Goal: Task Accomplishment & Management: Manage account settings

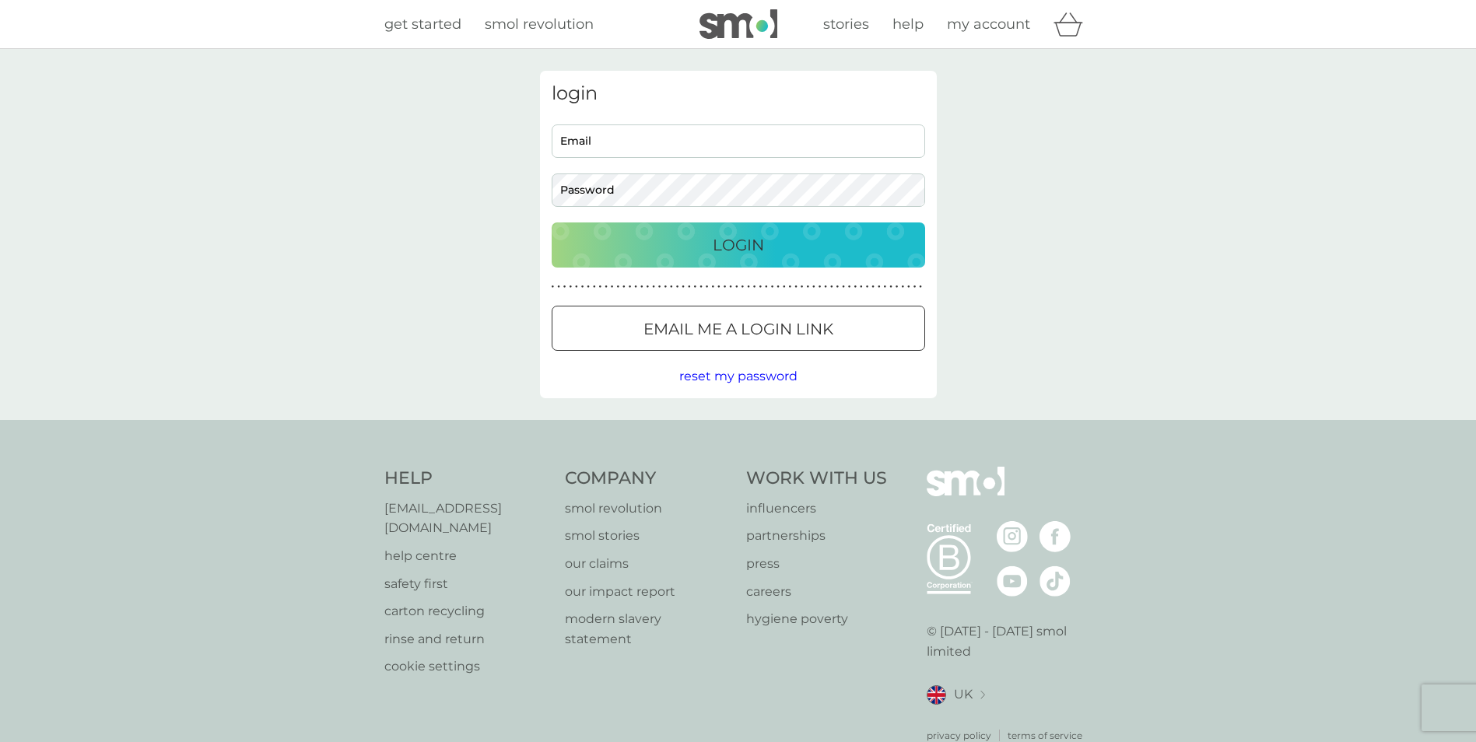
type input "emilykatebriggs@gmail.com"
click at [710, 248] on div "Login" at bounding box center [738, 245] width 342 height 25
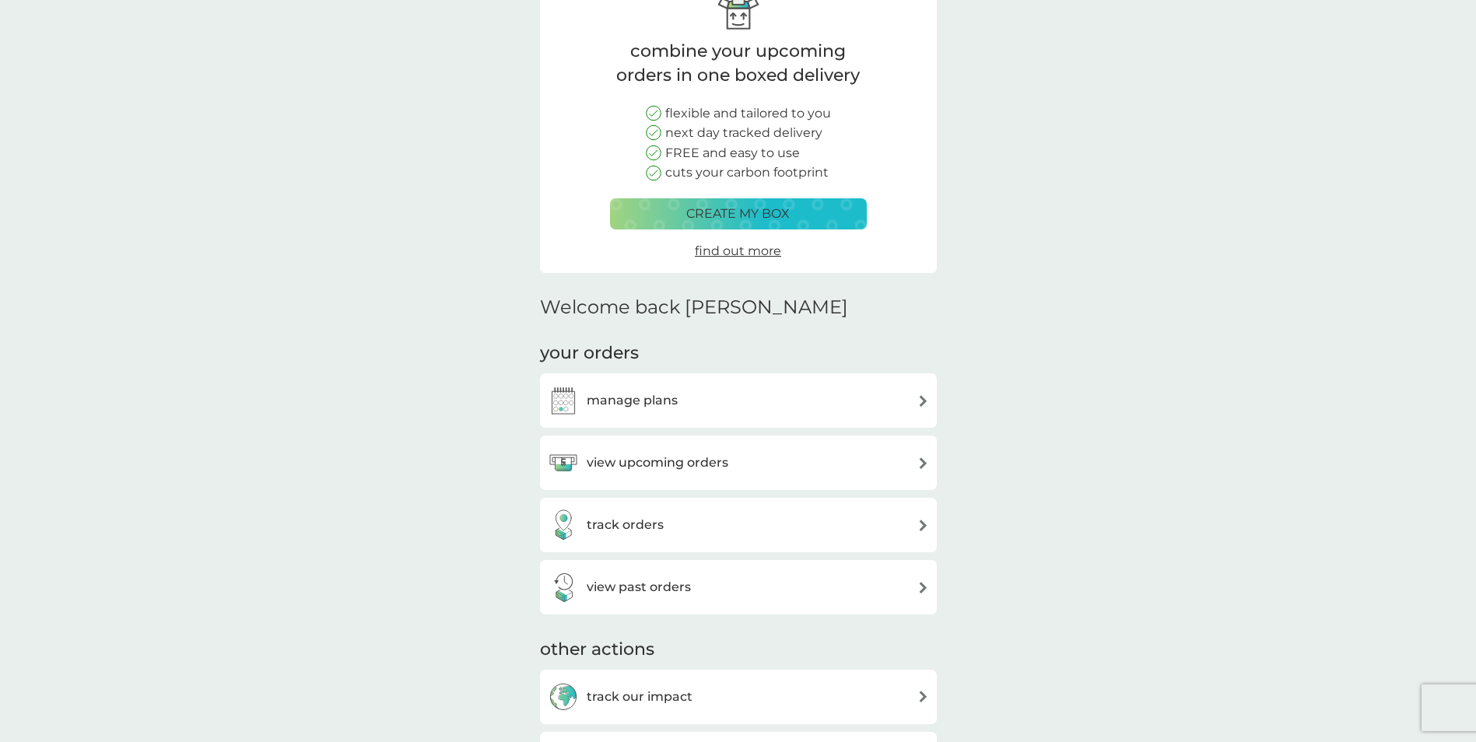
scroll to position [233, 0]
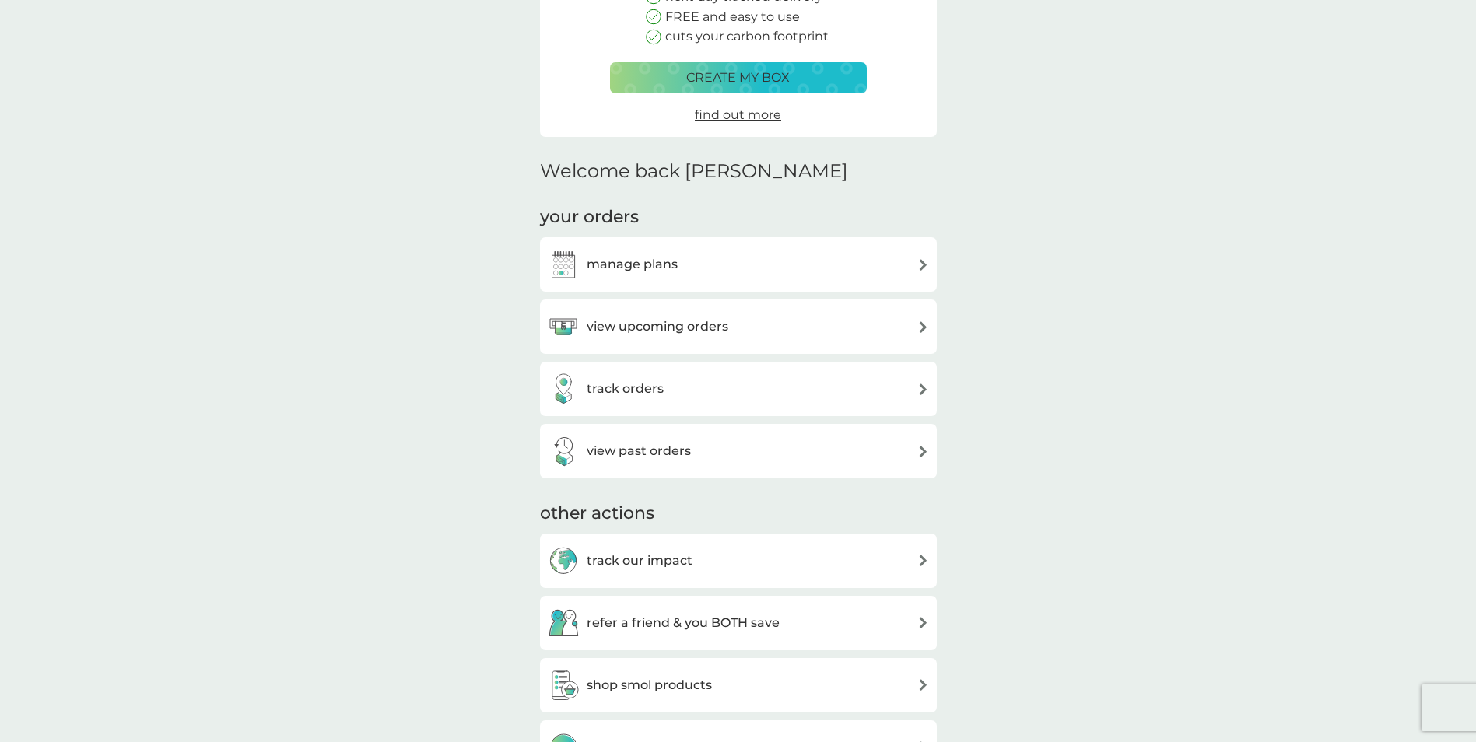
click at [809, 276] on div "manage plans" at bounding box center [738, 264] width 381 height 31
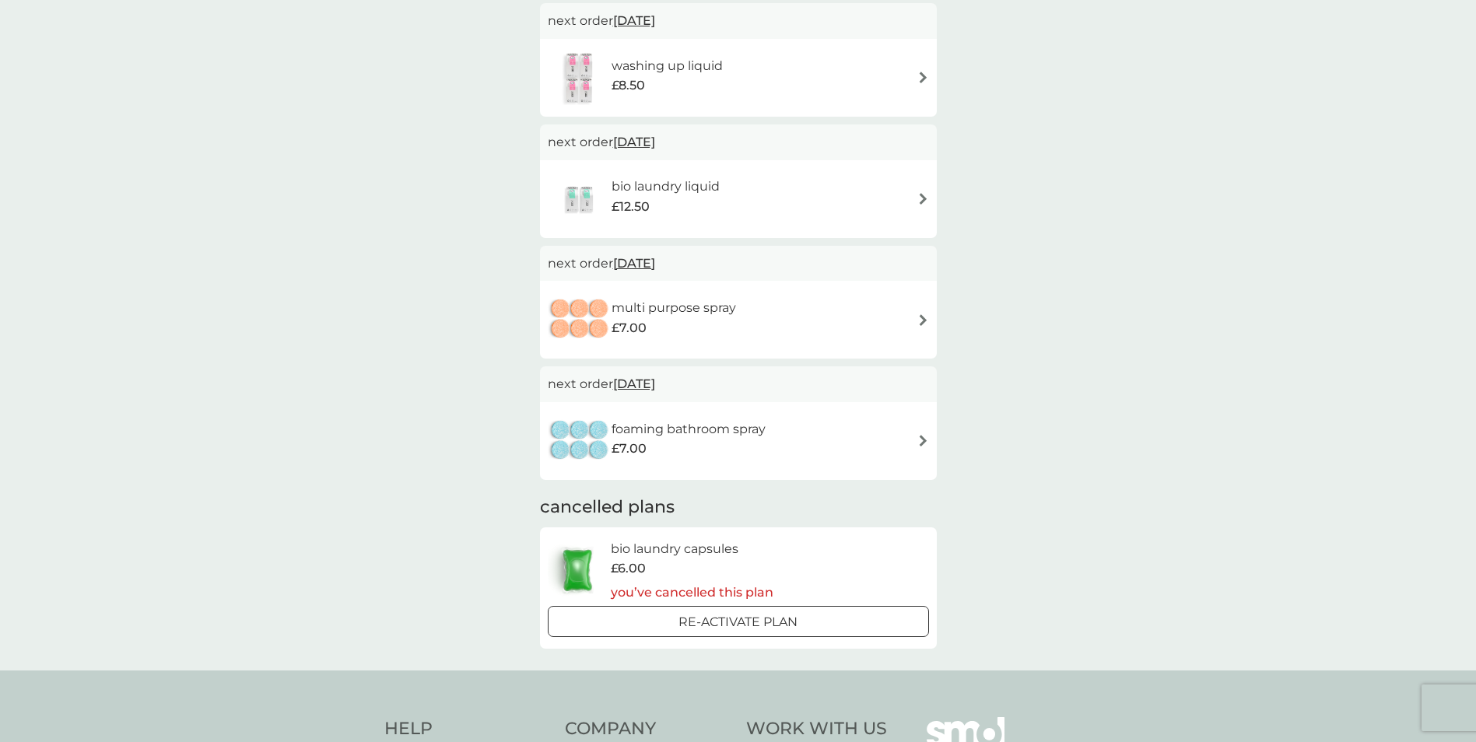
scroll to position [311, 0]
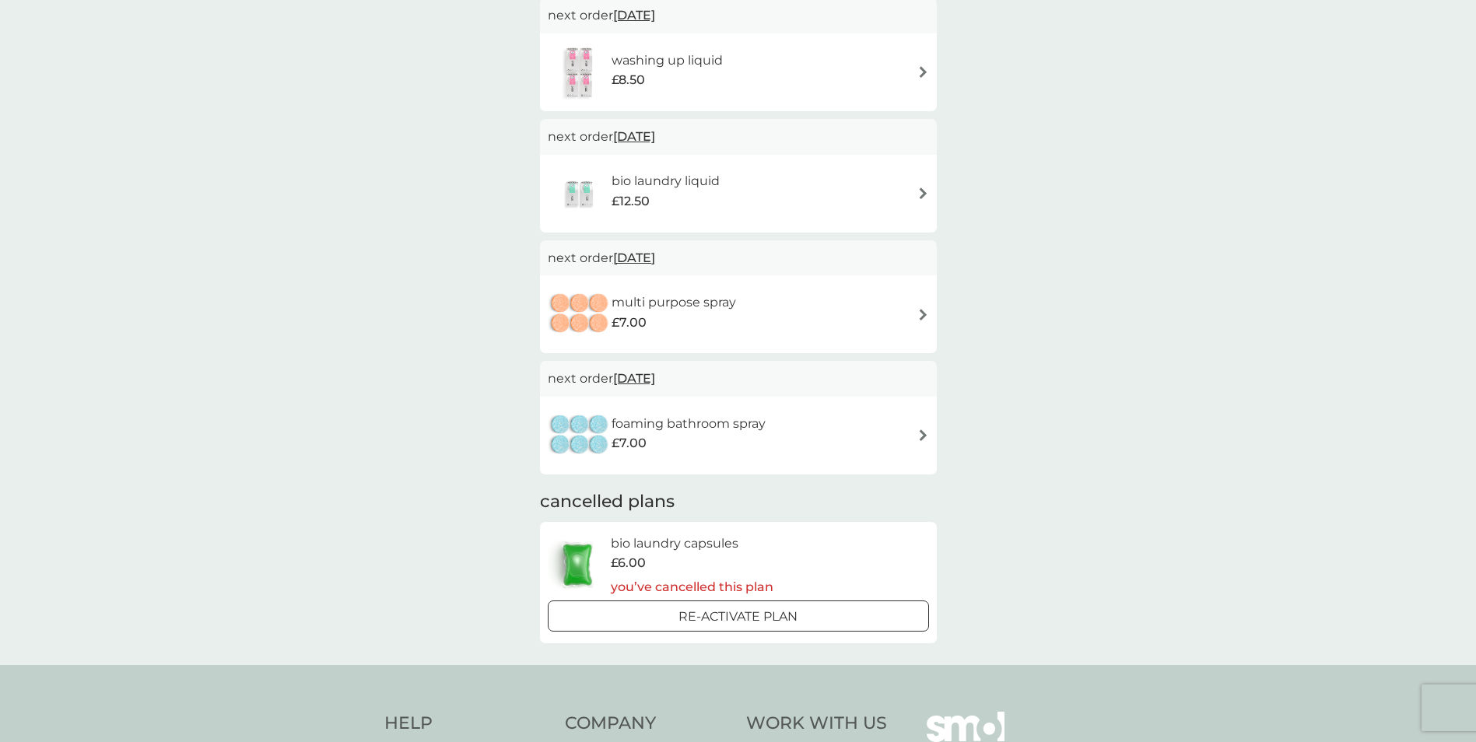
click at [914, 314] on div "multi purpose spray £7.00" at bounding box center [738, 314] width 381 height 54
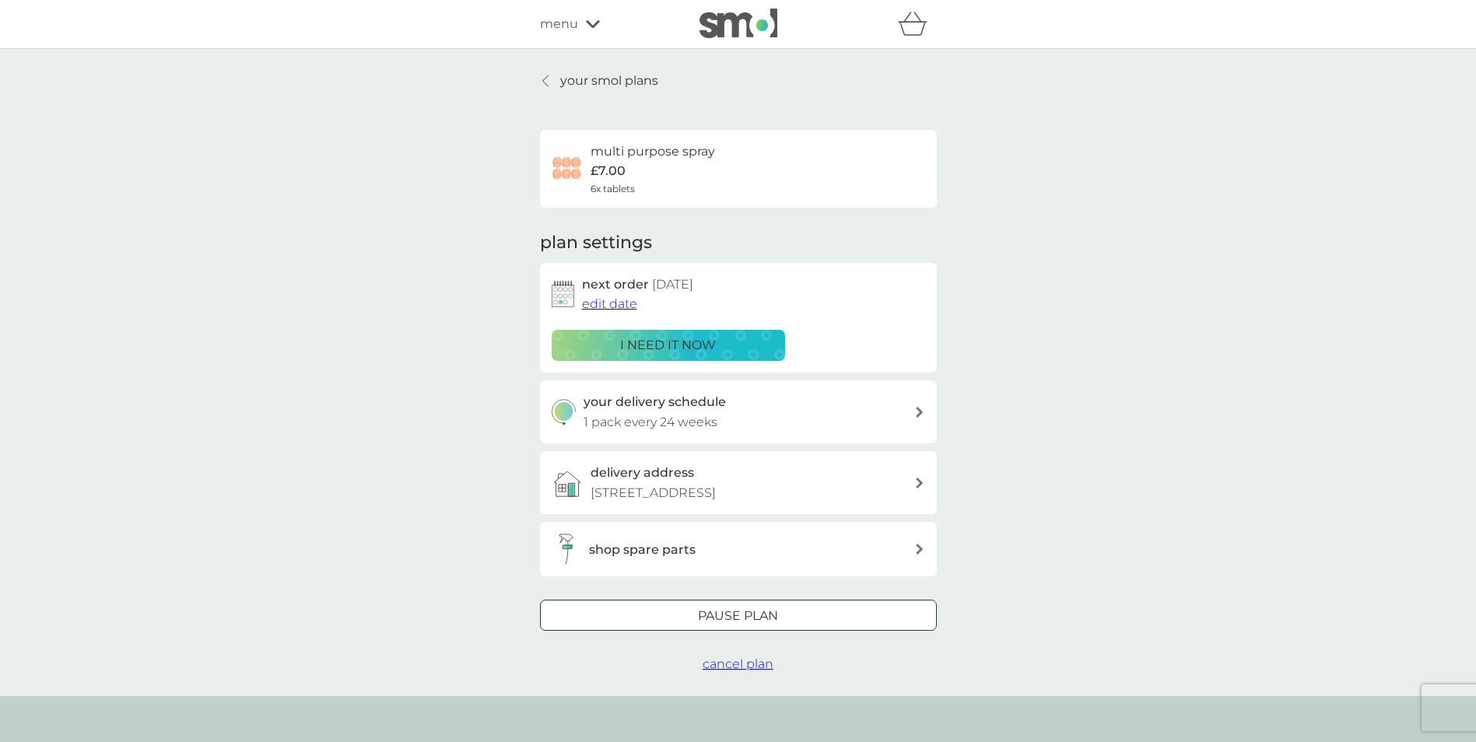
click at [620, 305] on span "edit date" at bounding box center [609, 303] width 55 height 15
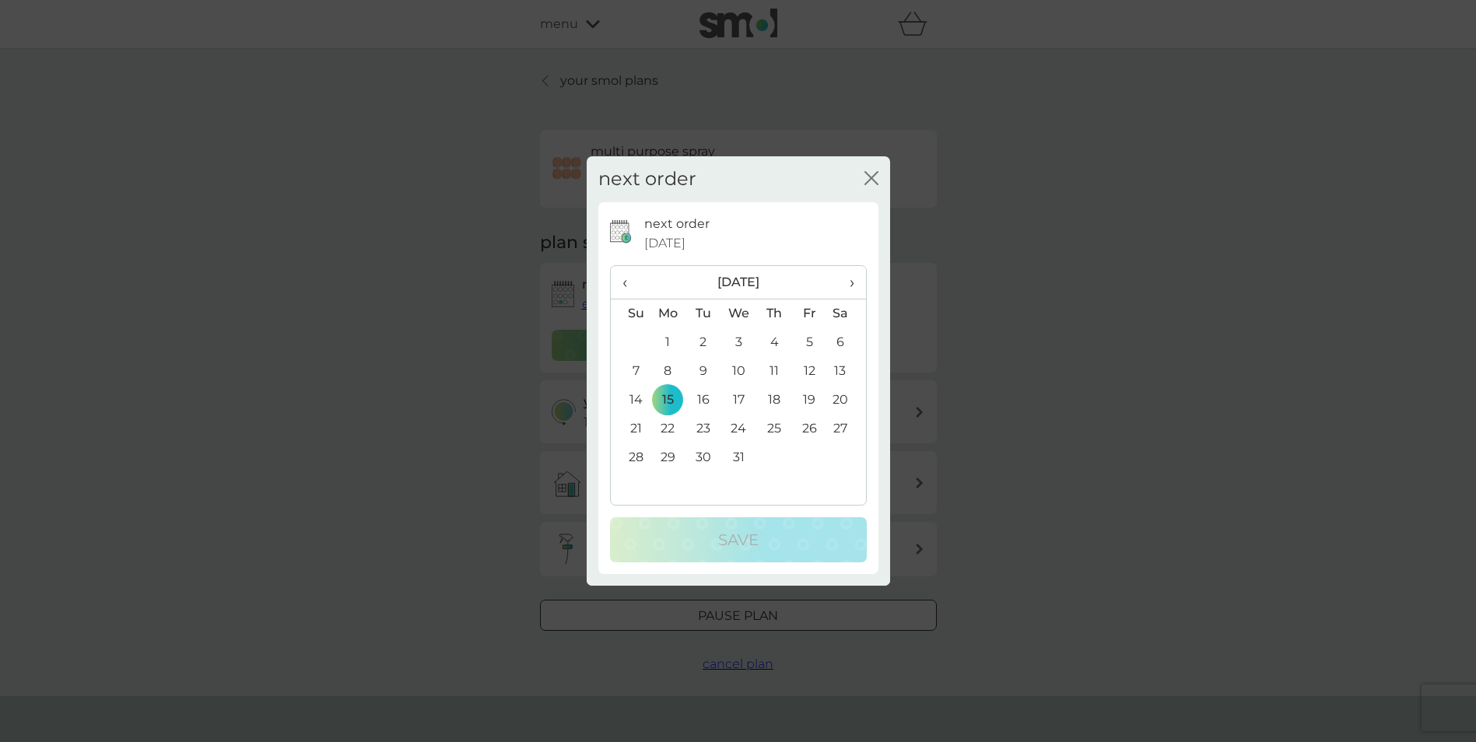
click at [849, 282] on span "›" at bounding box center [846, 282] width 16 height 33
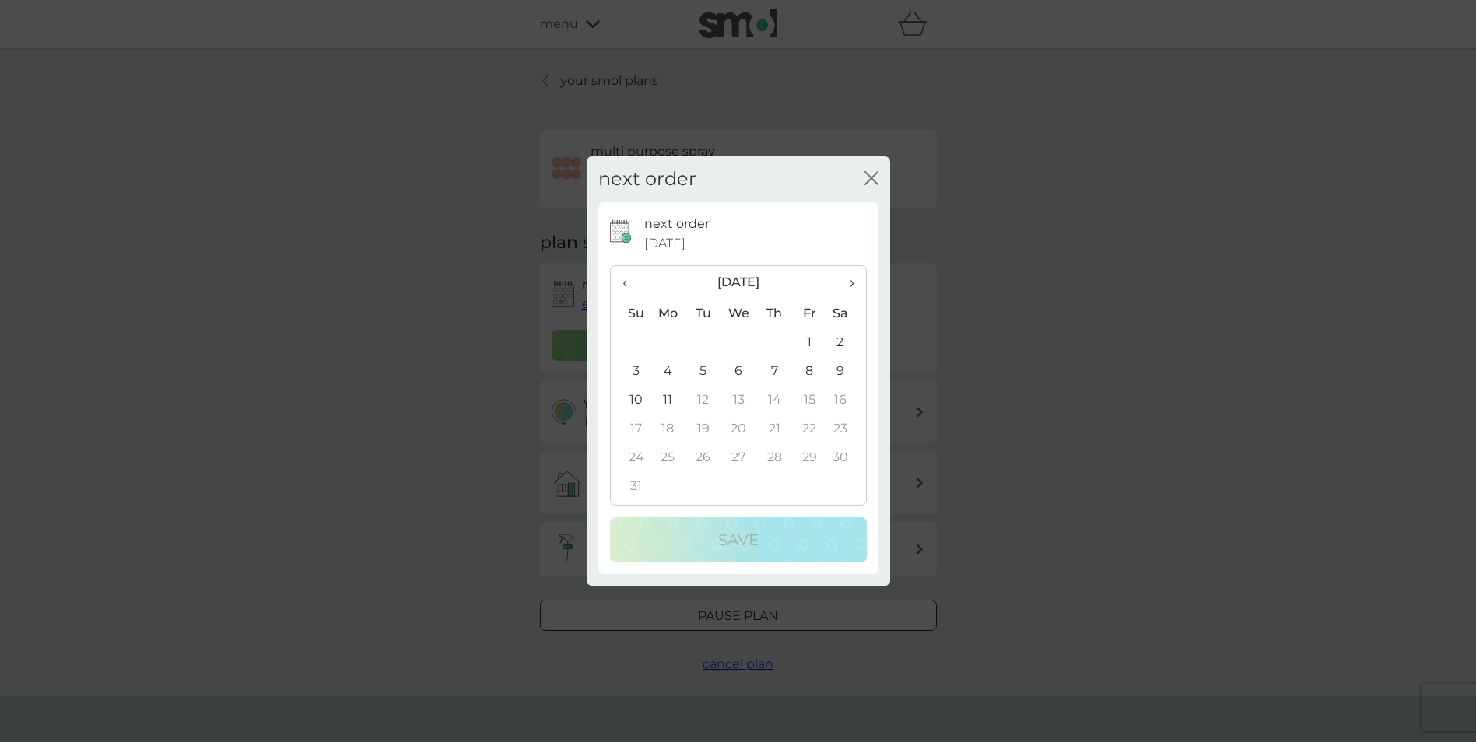
click at [849, 282] on span "›" at bounding box center [846, 282] width 16 height 33
click at [621, 279] on th "‹" at bounding box center [631, 282] width 40 height 33
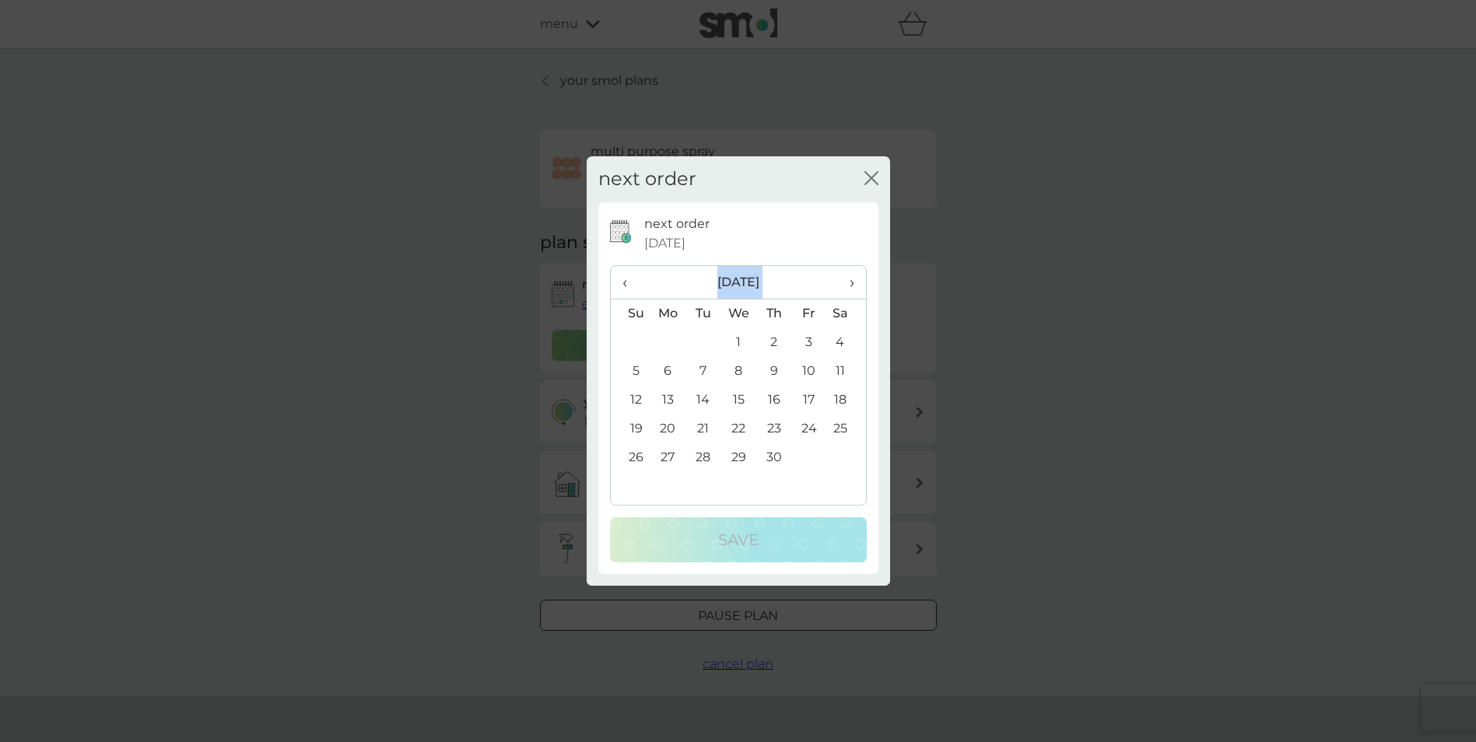
click at [622, 279] on th "‹" at bounding box center [631, 282] width 40 height 33
click at [876, 164] on div "next order close" at bounding box center [738, 179] width 303 height 46
click at [875, 173] on icon "close" at bounding box center [874, 178] width 6 height 12
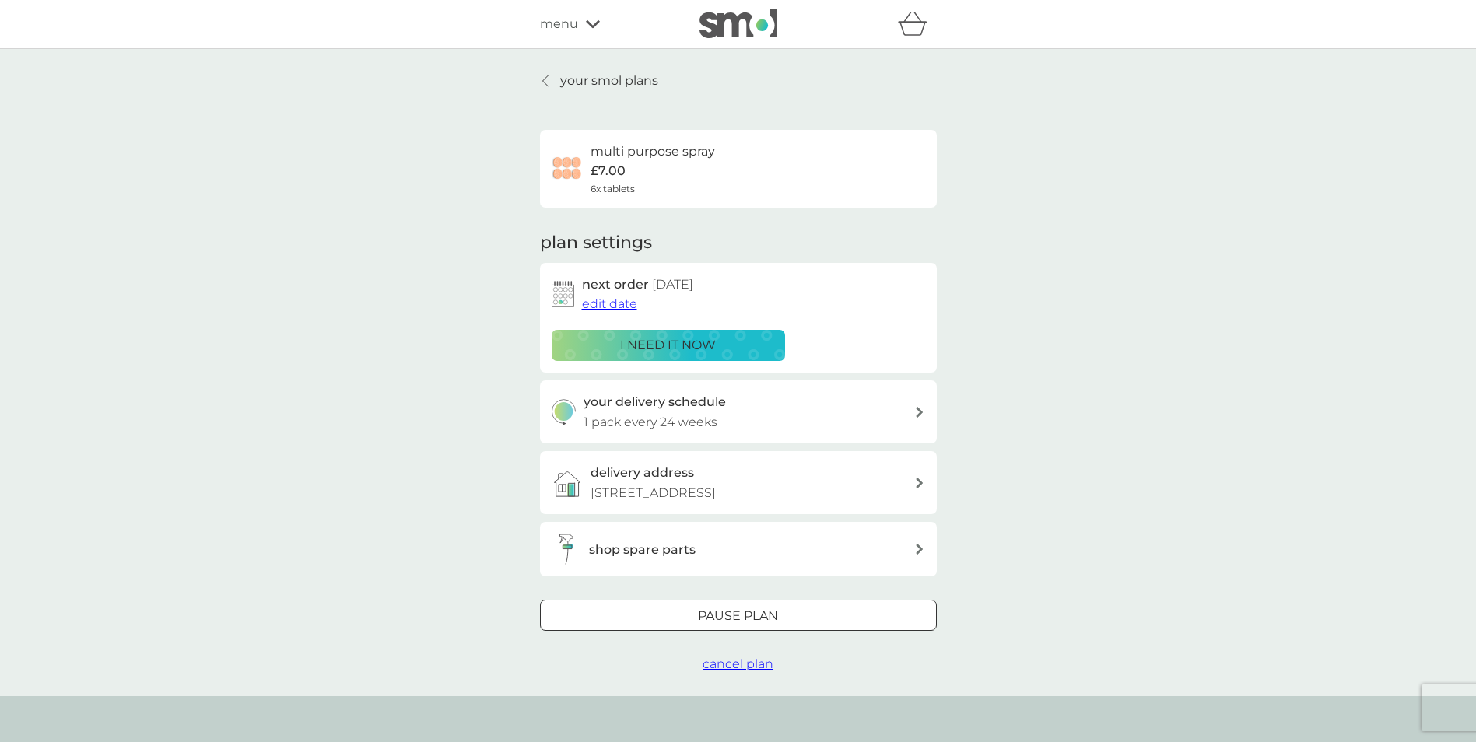
click at [775, 611] on p "Pause plan" at bounding box center [738, 616] width 80 height 20
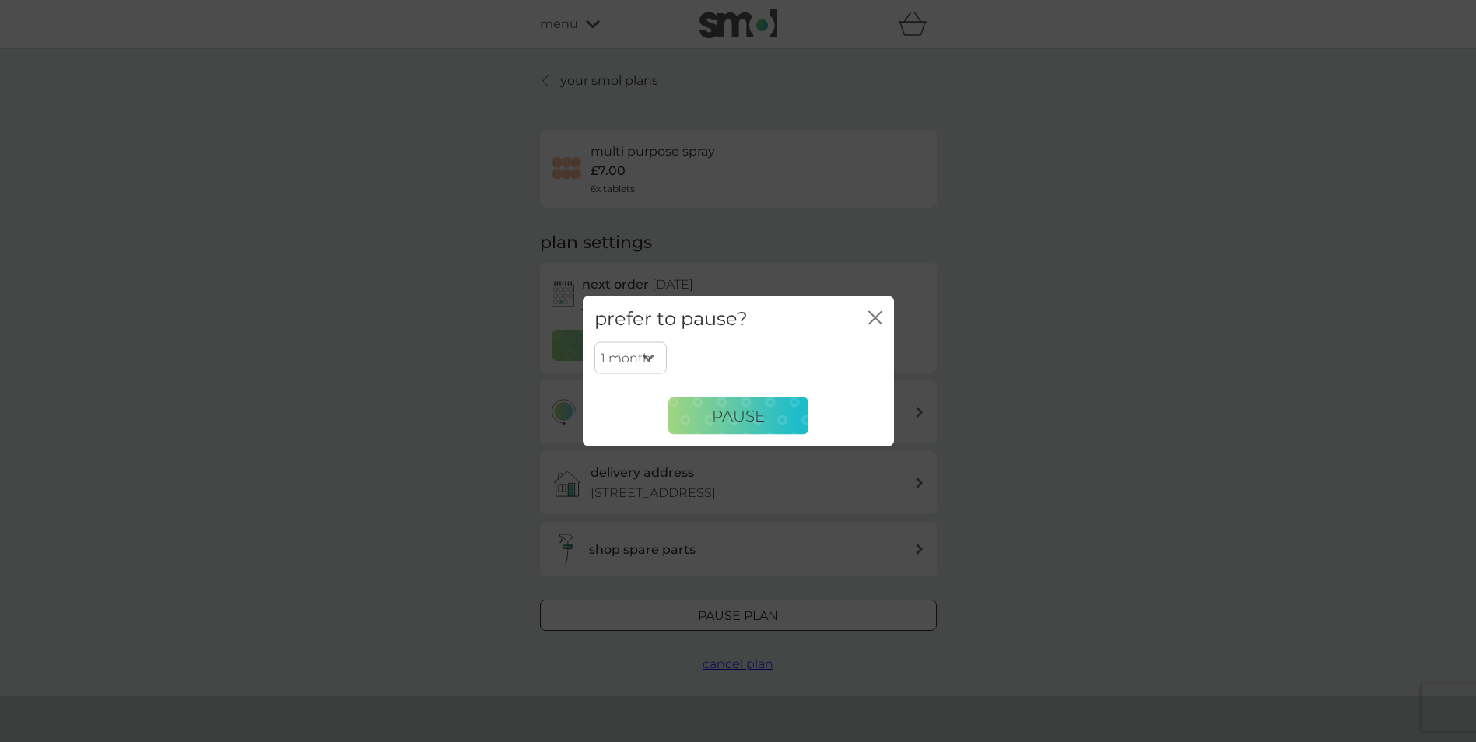
click at [650, 364] on select "1 month 2 months 3 months 4 months 5 months 6 months" at bounding box center [630, 358] width 72 height 33
select select "6"
click at [594, 342] on select "1 month 2 months 3 months 4 months 5 months 6 months" at bounding box center [630, 358] width 72 height 33
click at [754, 428] on button "Pause" at bounding box center [738, 416] width 140 height 37
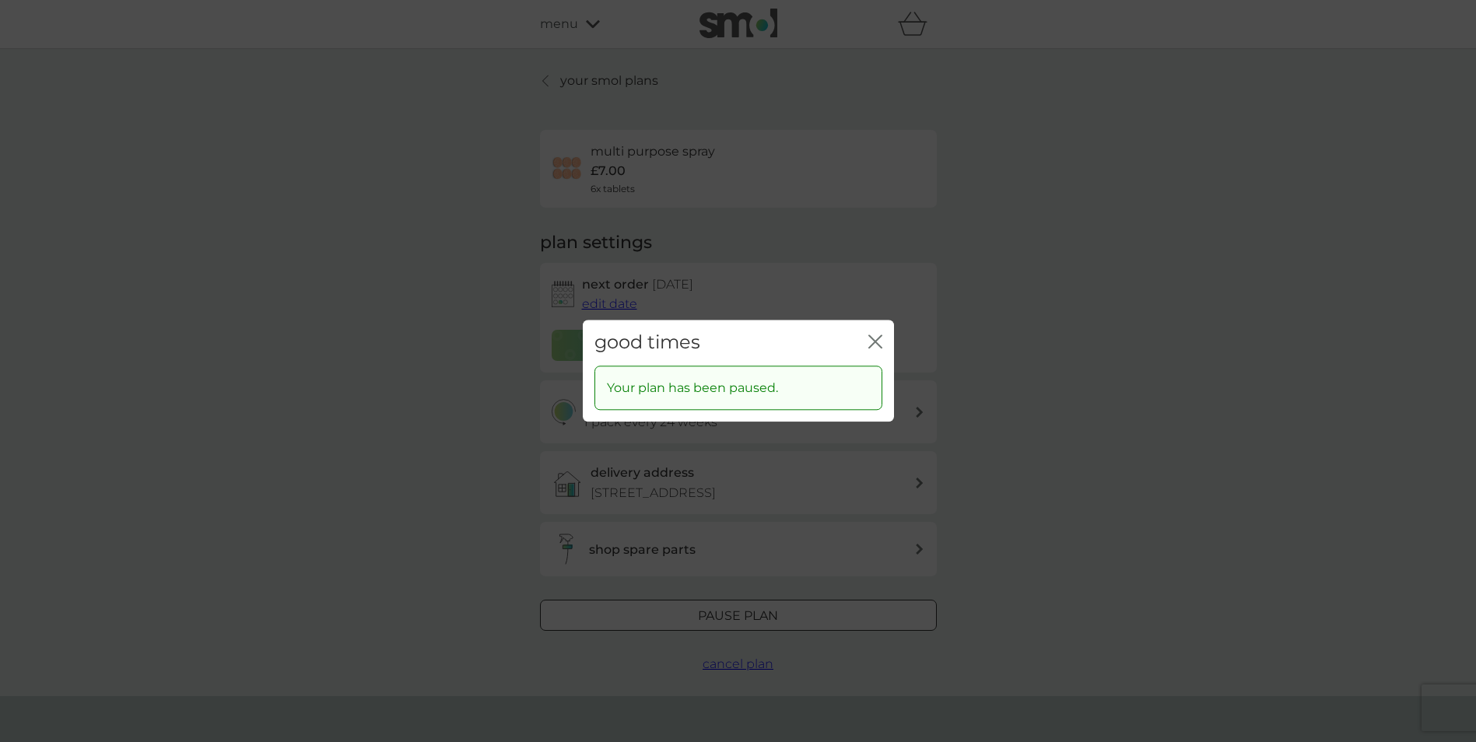
click at [877, 341] on icon "close" at bounding box center [878, 341] width 6 height 12
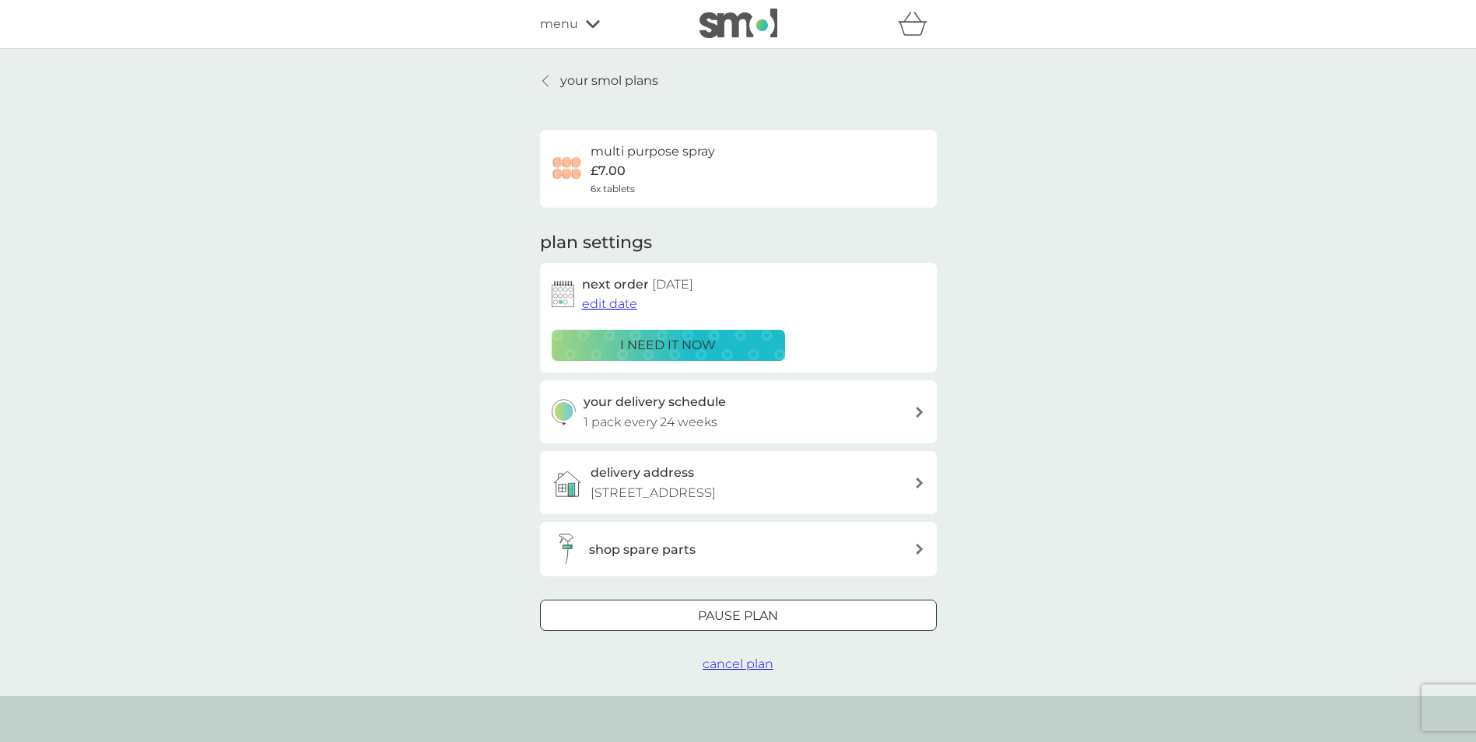
click at [547, 85] on icon at bounding box center [544, 80] width 5 height 11
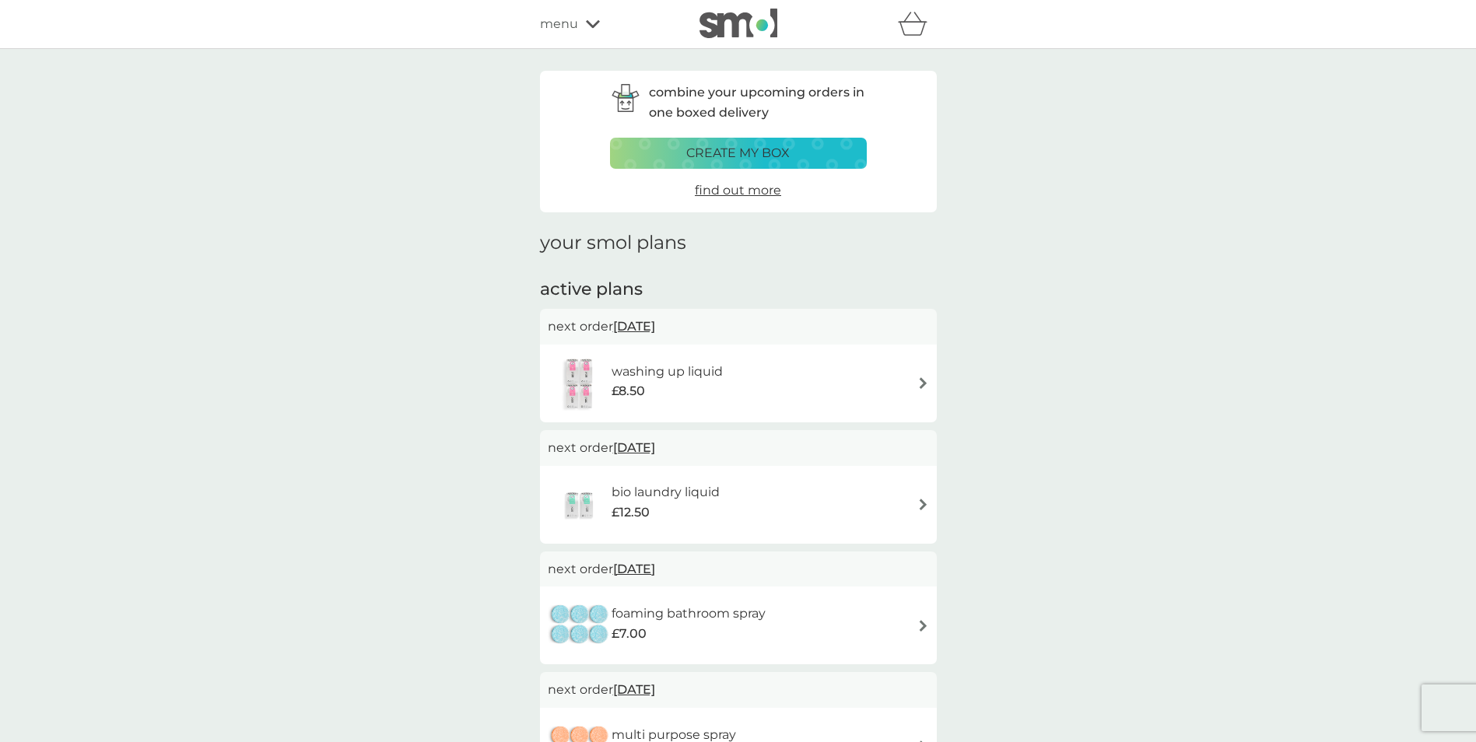
click at [664, 626] on div "£7.00" at bounding box center [689, 634] width 154 height 20
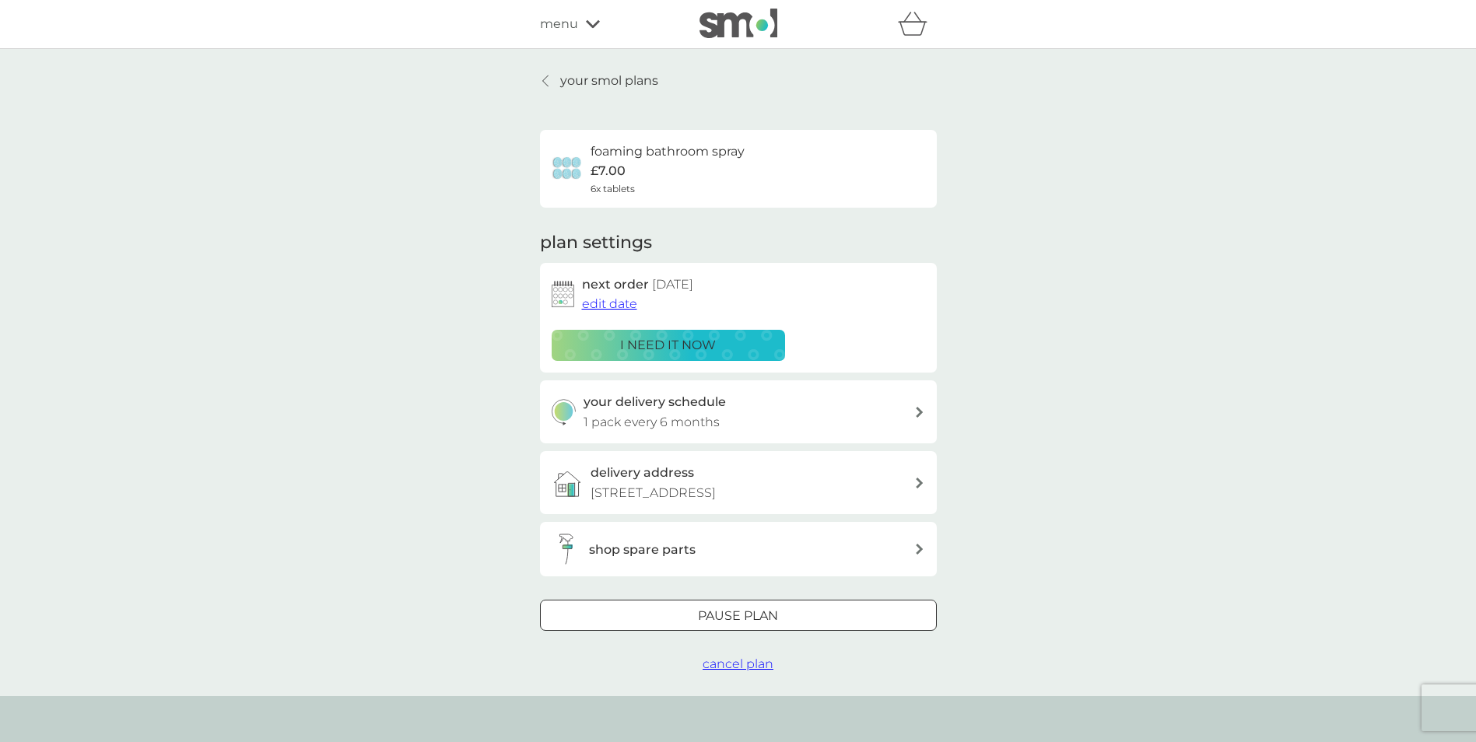
click at [627, 303] on span "edit date" at bounding box center [609, 303] width 55 height 15
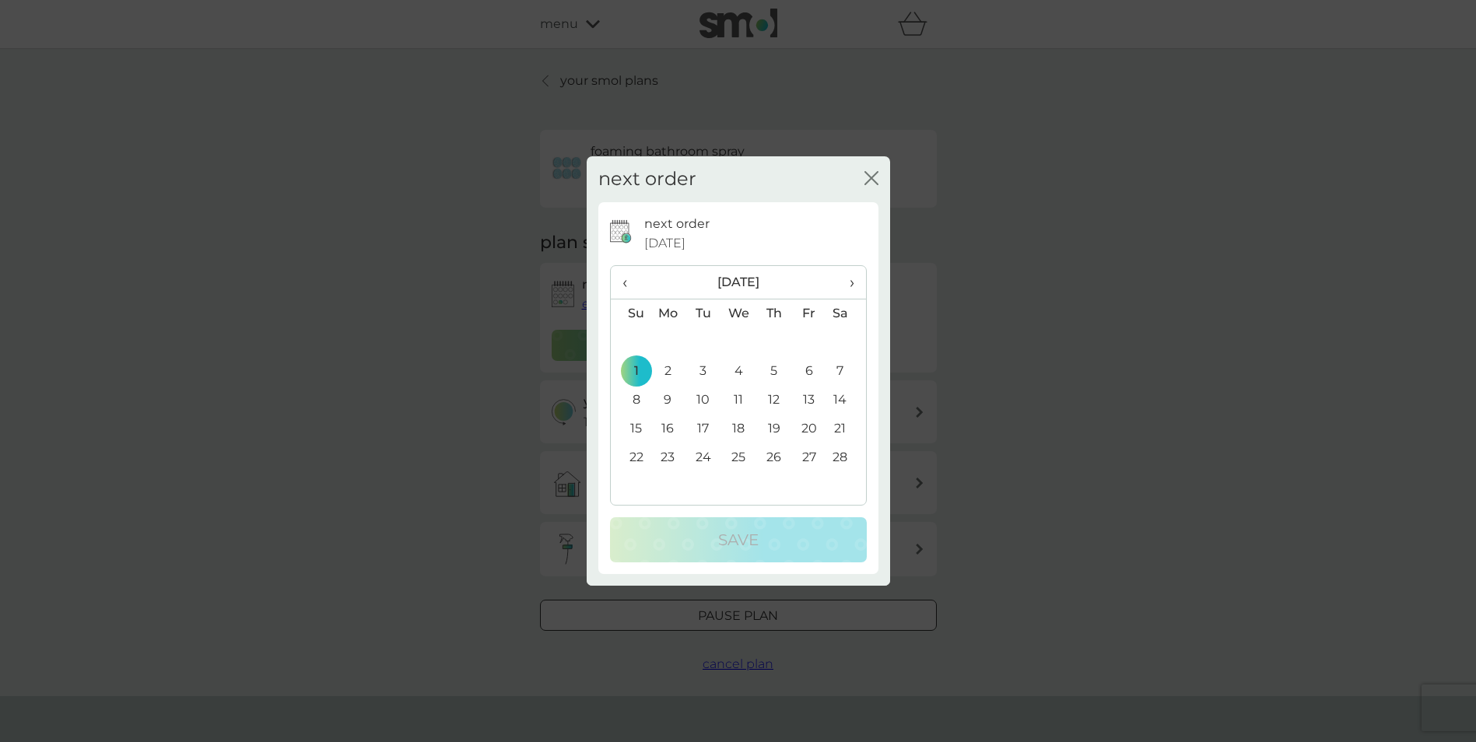
click at [846, 279] on span "›" at bounding box center [846, 282] width 16 height 33
click at [747, 338] on td "1" at bounding box center [738, 342] width 36 height 29
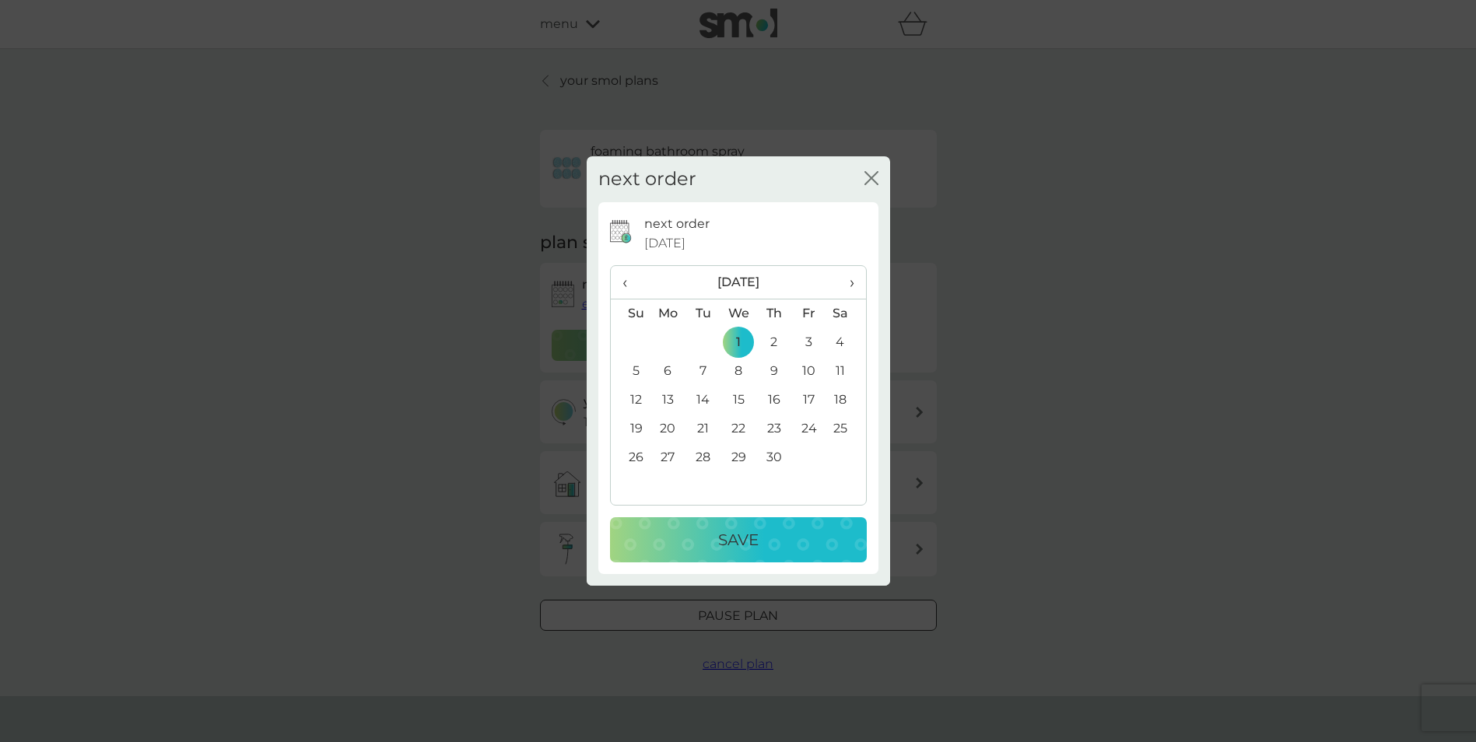
click at [773, 527] on div "Save" at bounding box center [739, 539] width 226 height 25
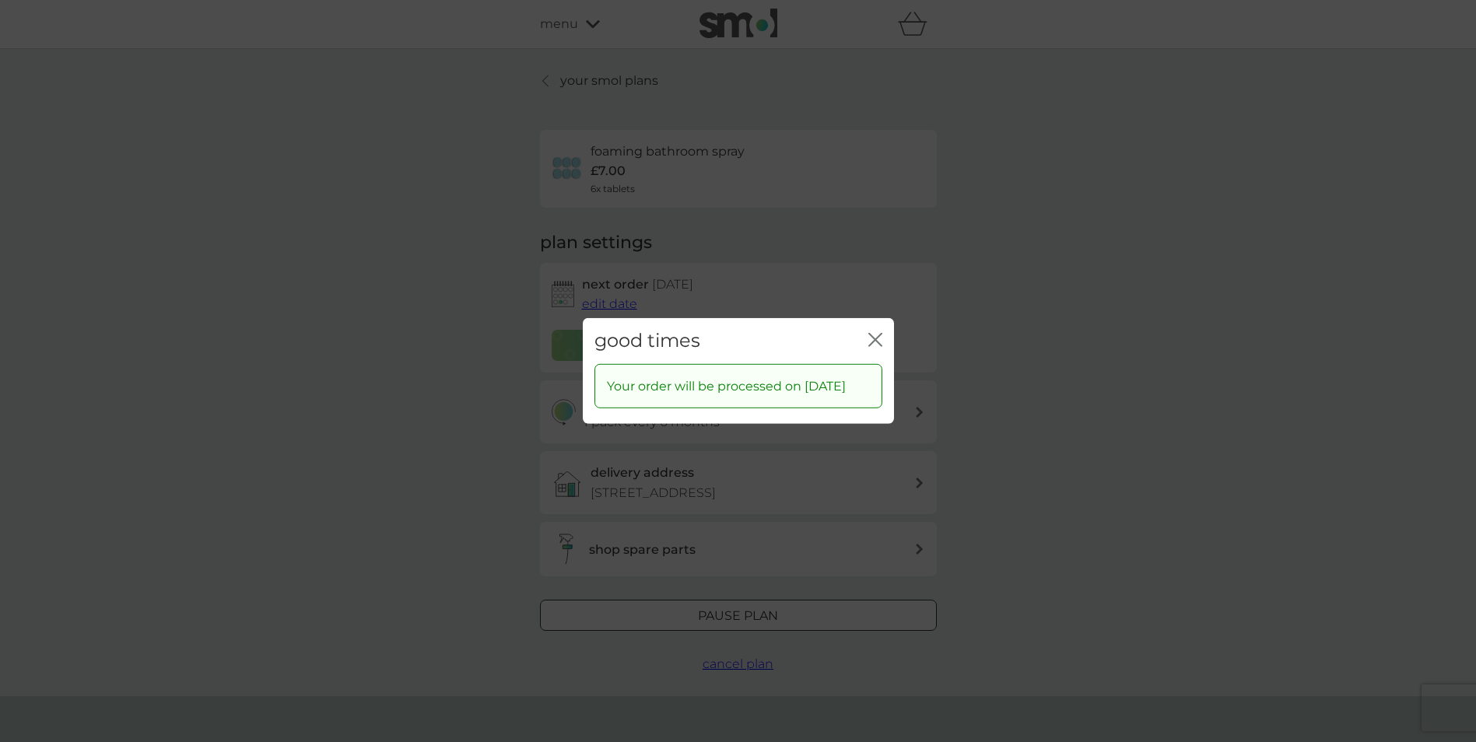
click at [879, 346] on icon "close" at bounding box center [875, 340] width 14 height 14
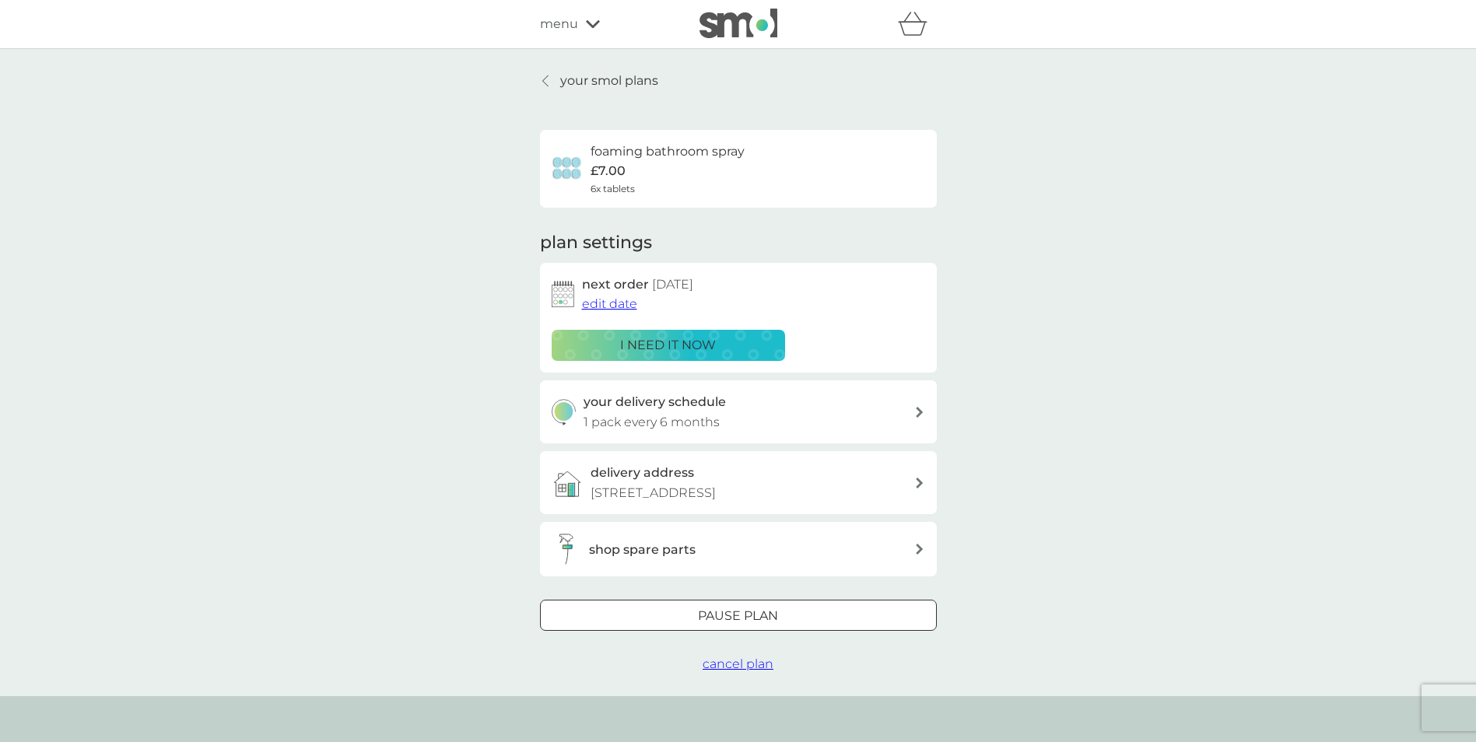
click at [541, 79] on div at bounding box center [546, 81] width 11 height 12
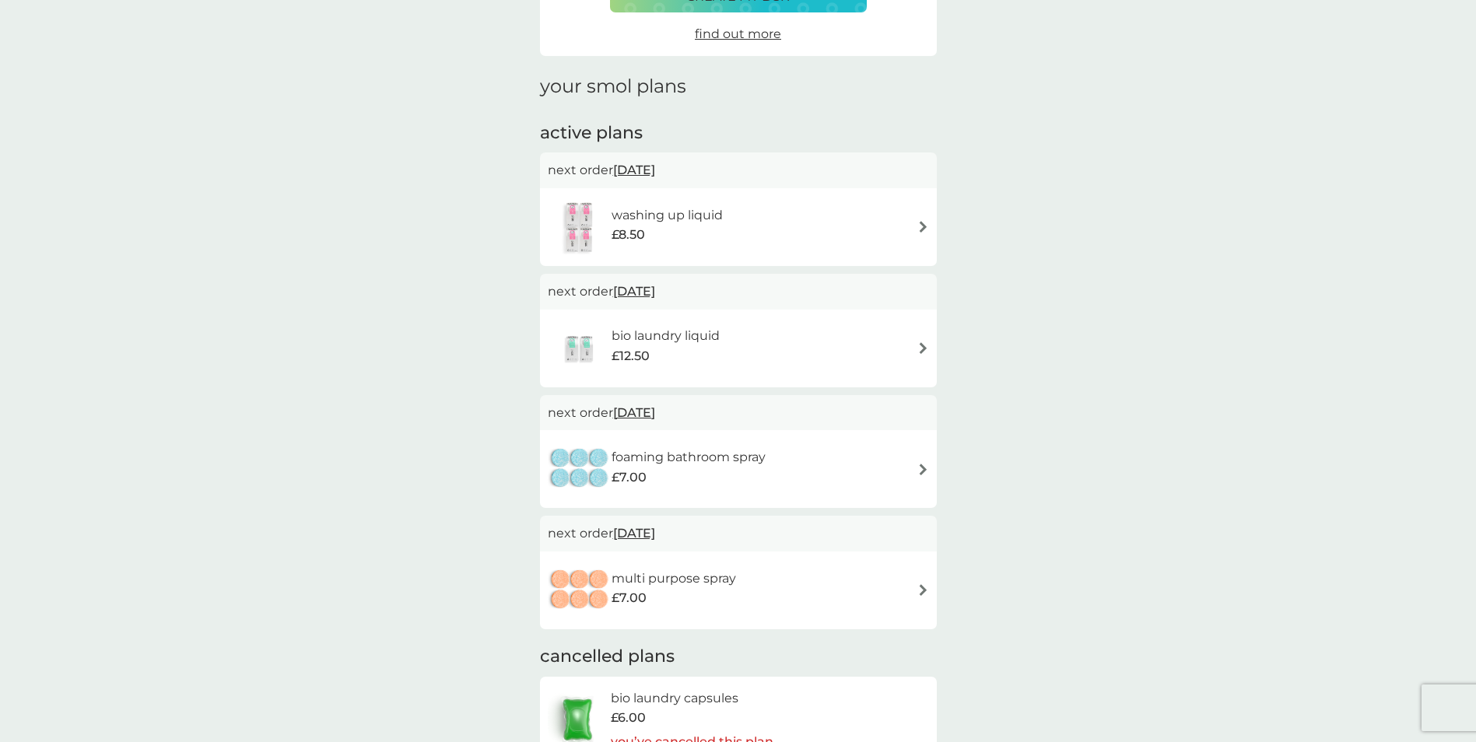
scroll to position [156, 0]
click at [749, 351] on div "bio laundry liquid £12.50" at bounding box center [738, 349] width 381 height 54
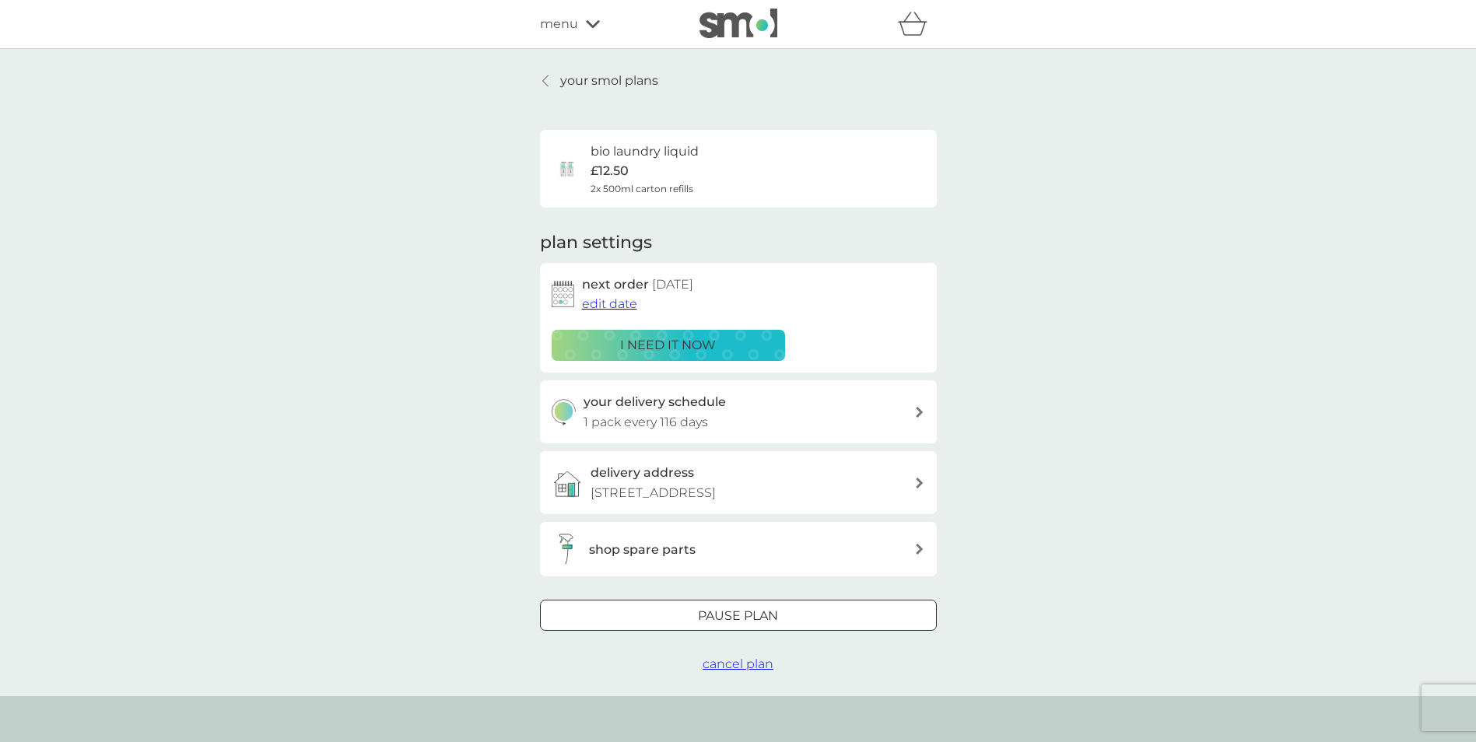
click at [762, 666] on span "cancel plan" at bounding box center [738, 664] width 71 height 15
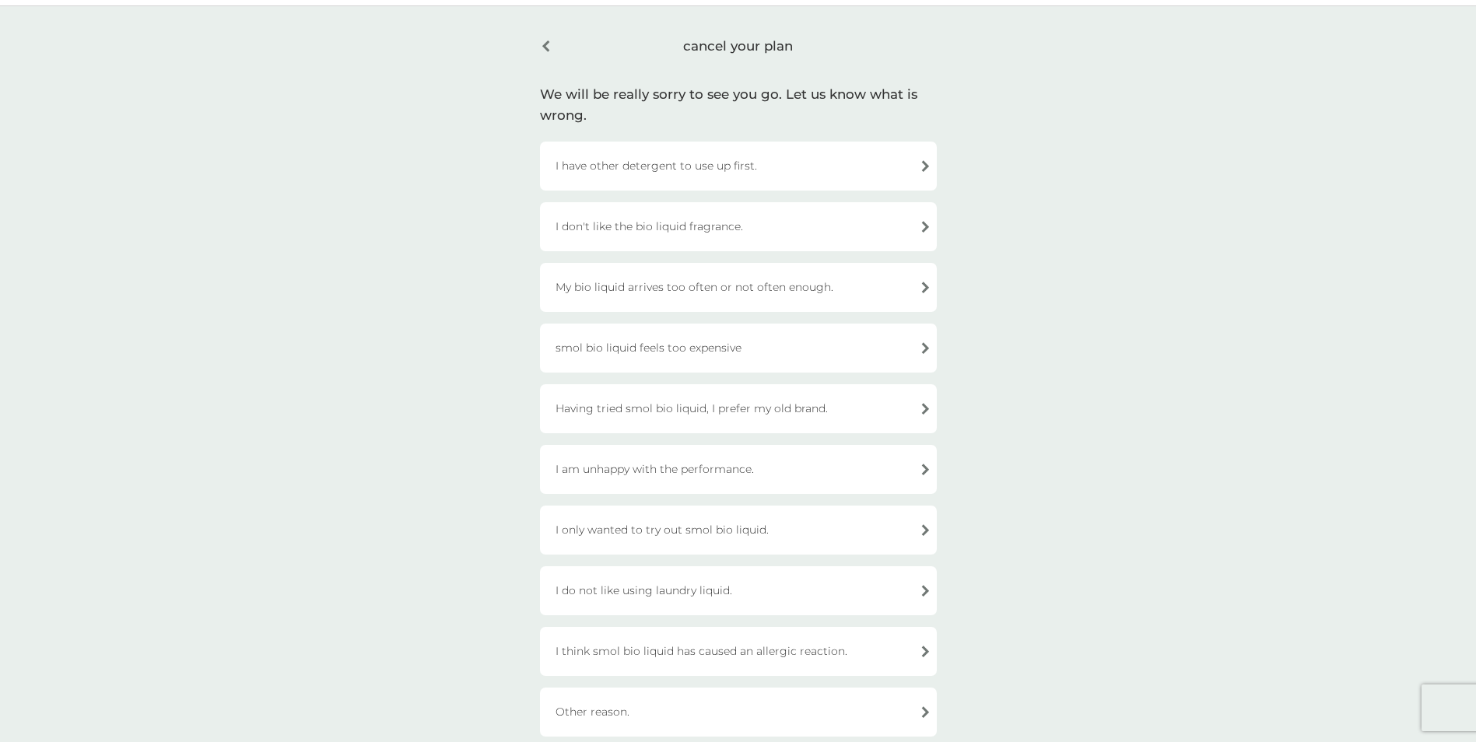
scroll to position [78, 0]
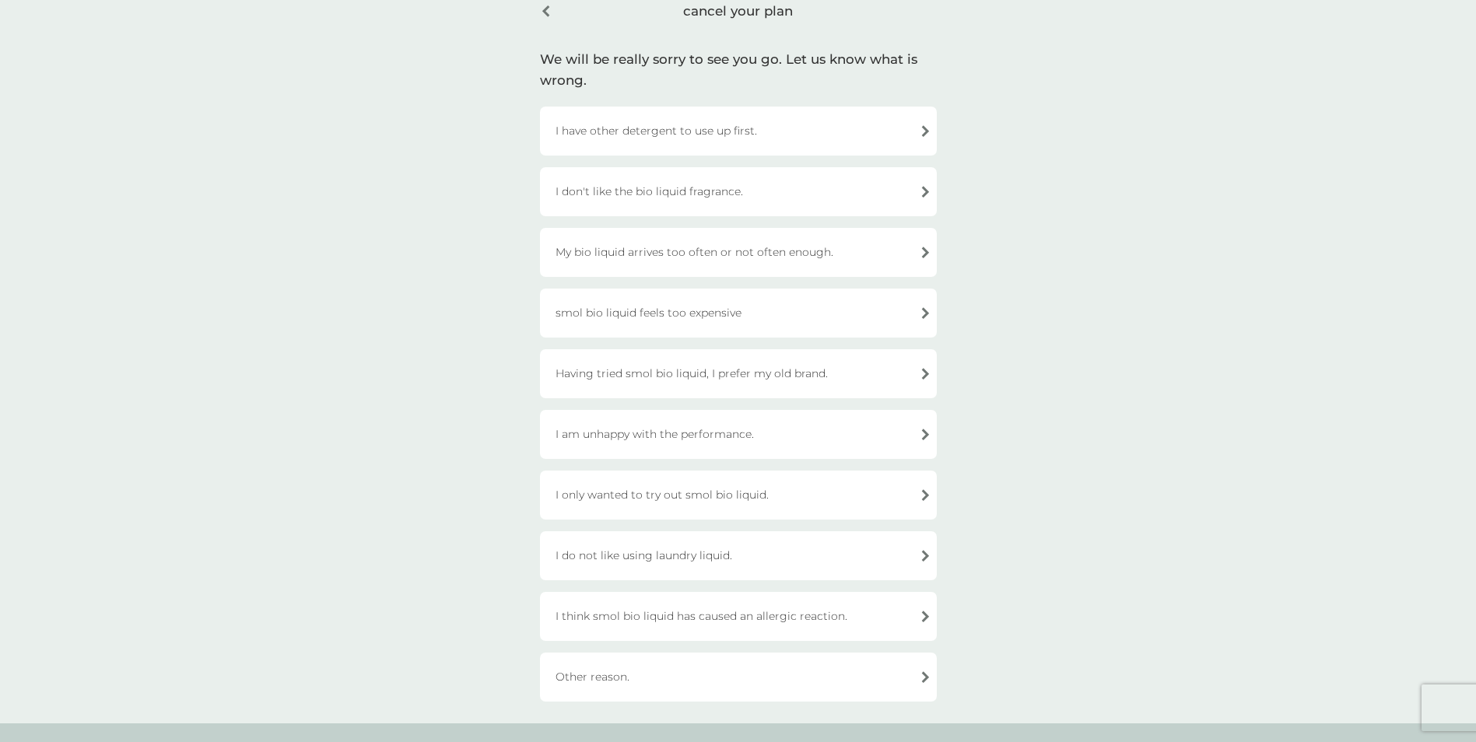
click at [773, 374] on div "Having tried smol bio liquid, I prefer my old brand." at bounding box center [738, 373] width 397 height 49
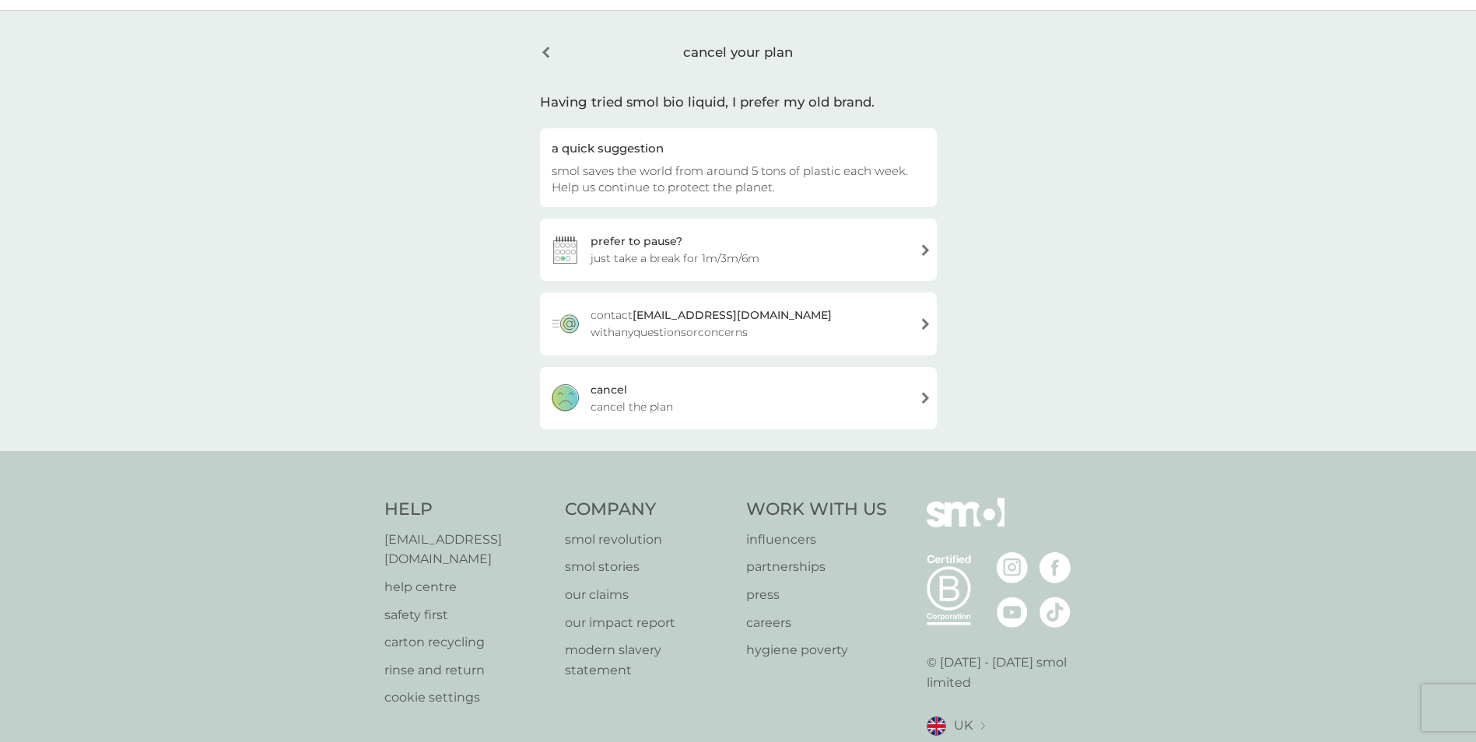
scroll to position [0, 0]
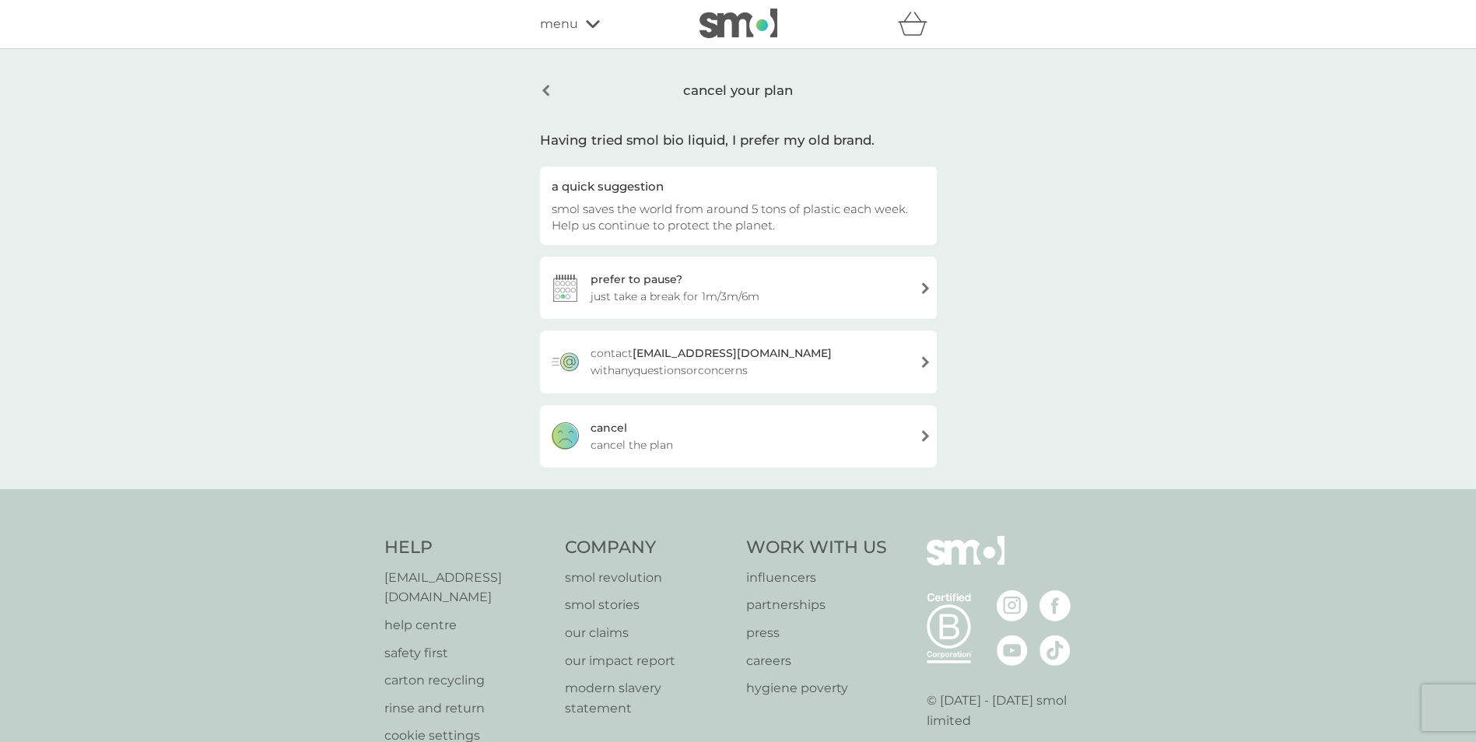
click at [546, 94] on div "cancel your plan" at bounding box center [738, 91] width 397 height 40
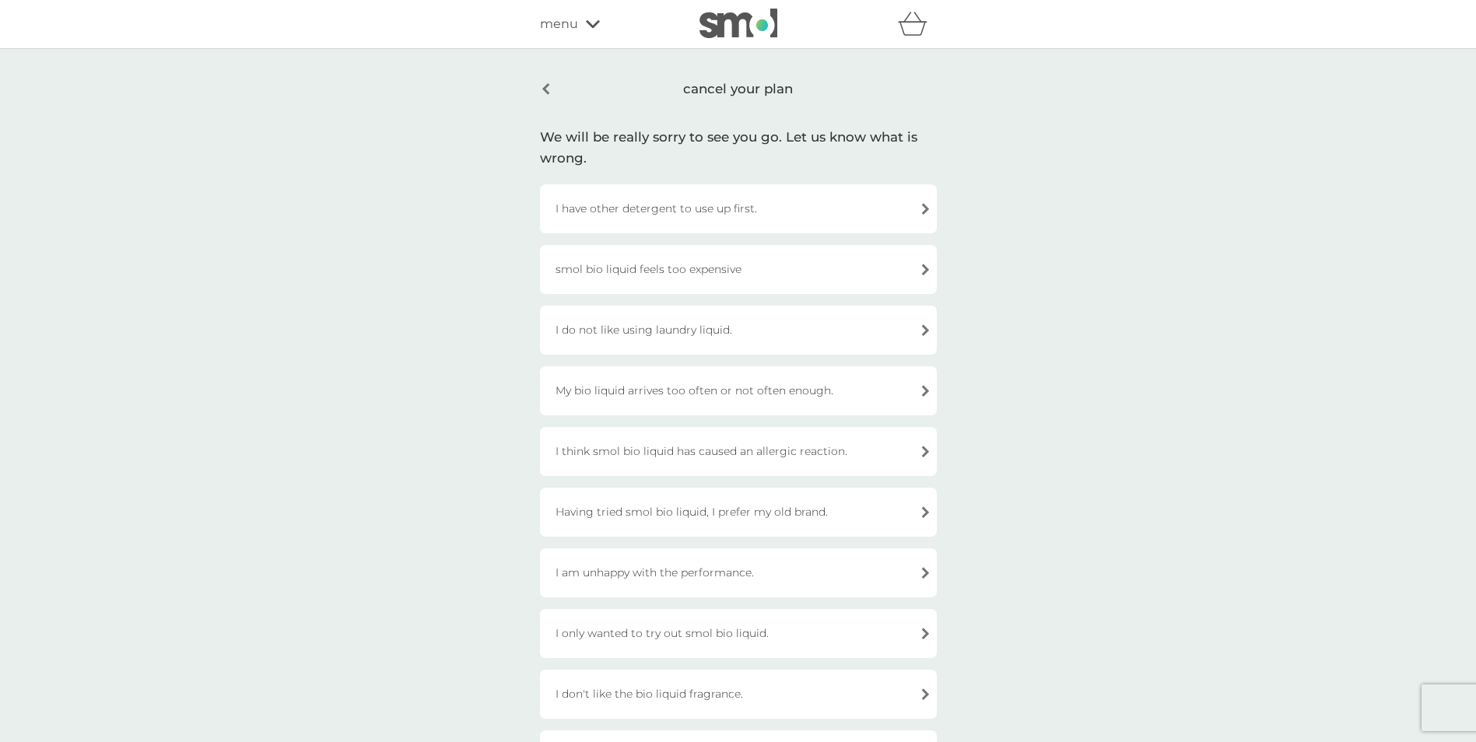
click at [546, 94] on div "cancel your plan" at bounding box center [738, 89] width 397 height 37
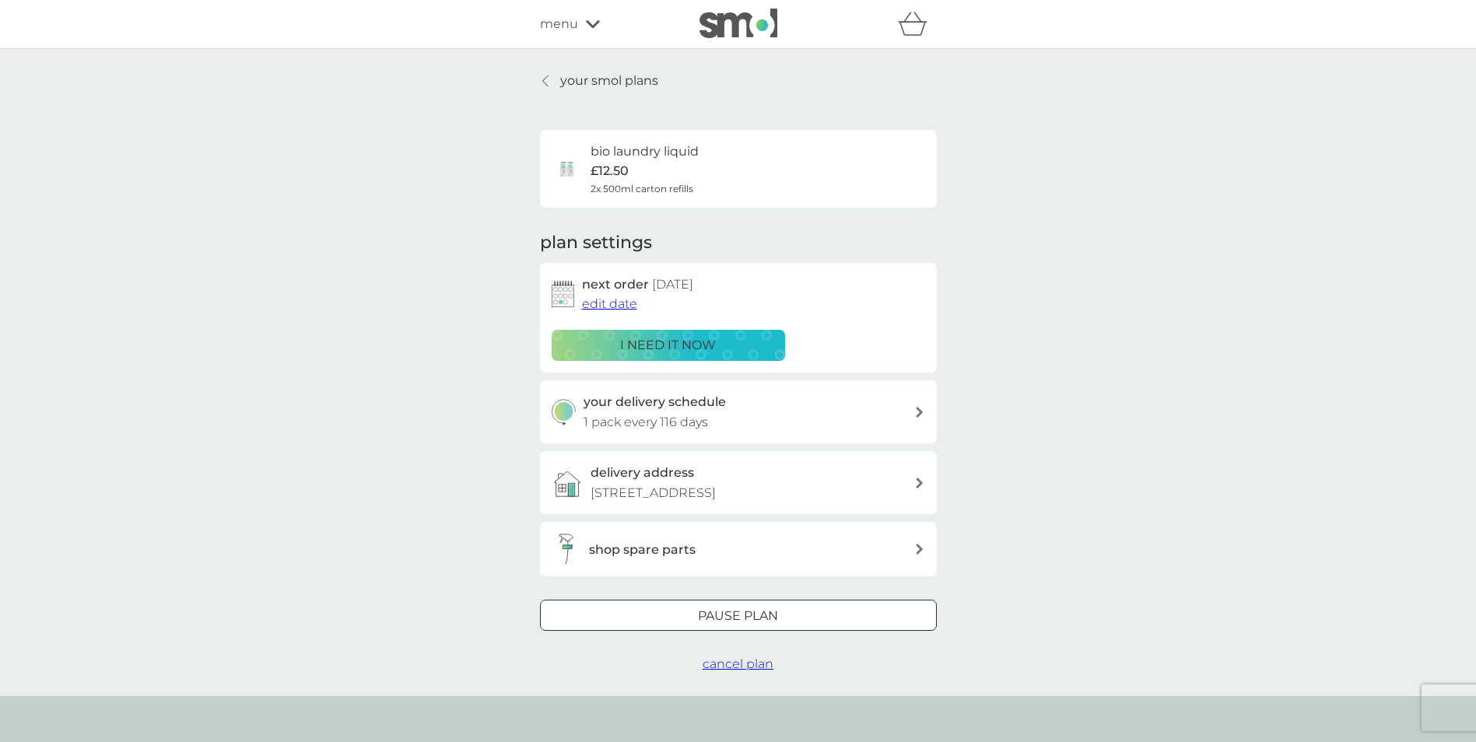
click at [611, 296] on span "edit date" at bounding box center [609, 303] width 55 height 15
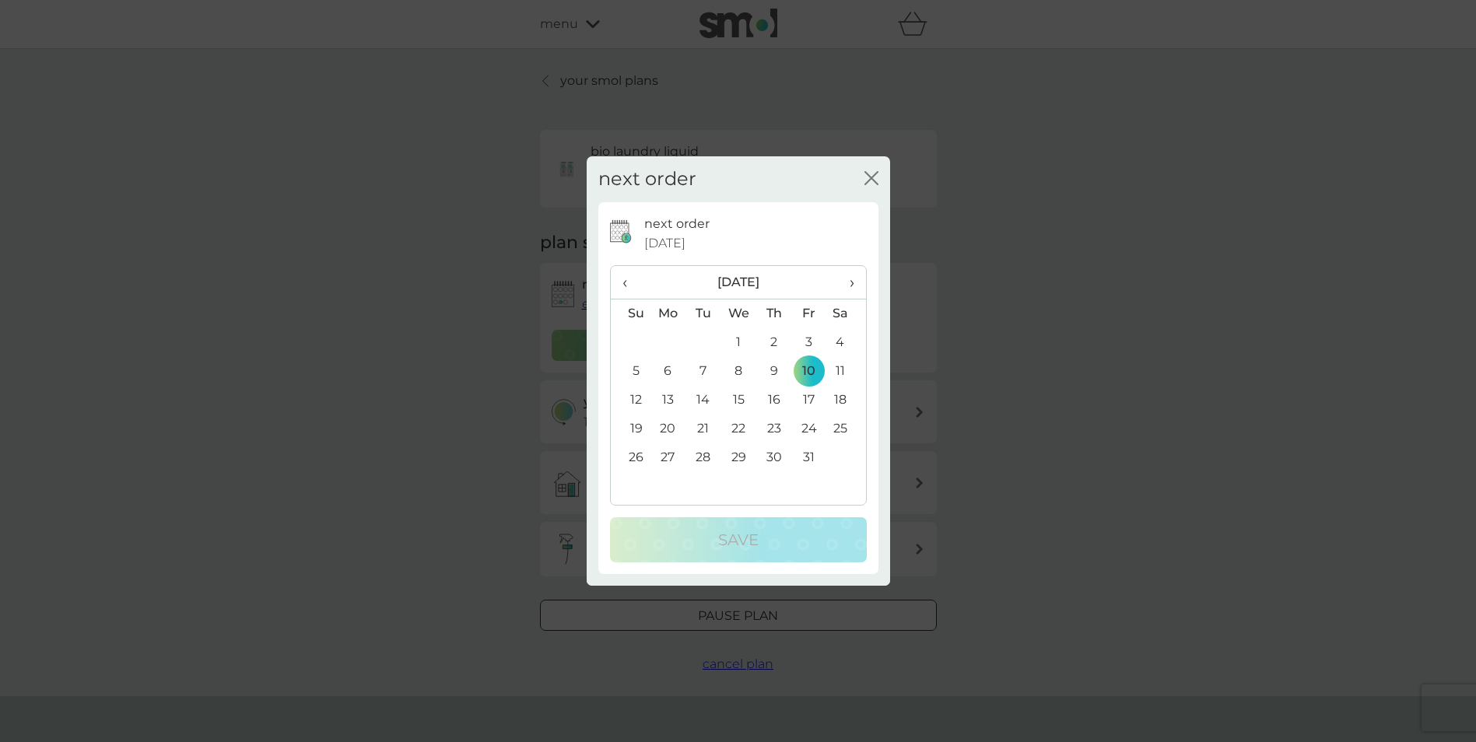
click at [850, 281] on span "›" at bounding box center [846, 282] width 16 height 33
click at [673, 396] on td "10" at bounding box center [668, 400] width 36 height 29
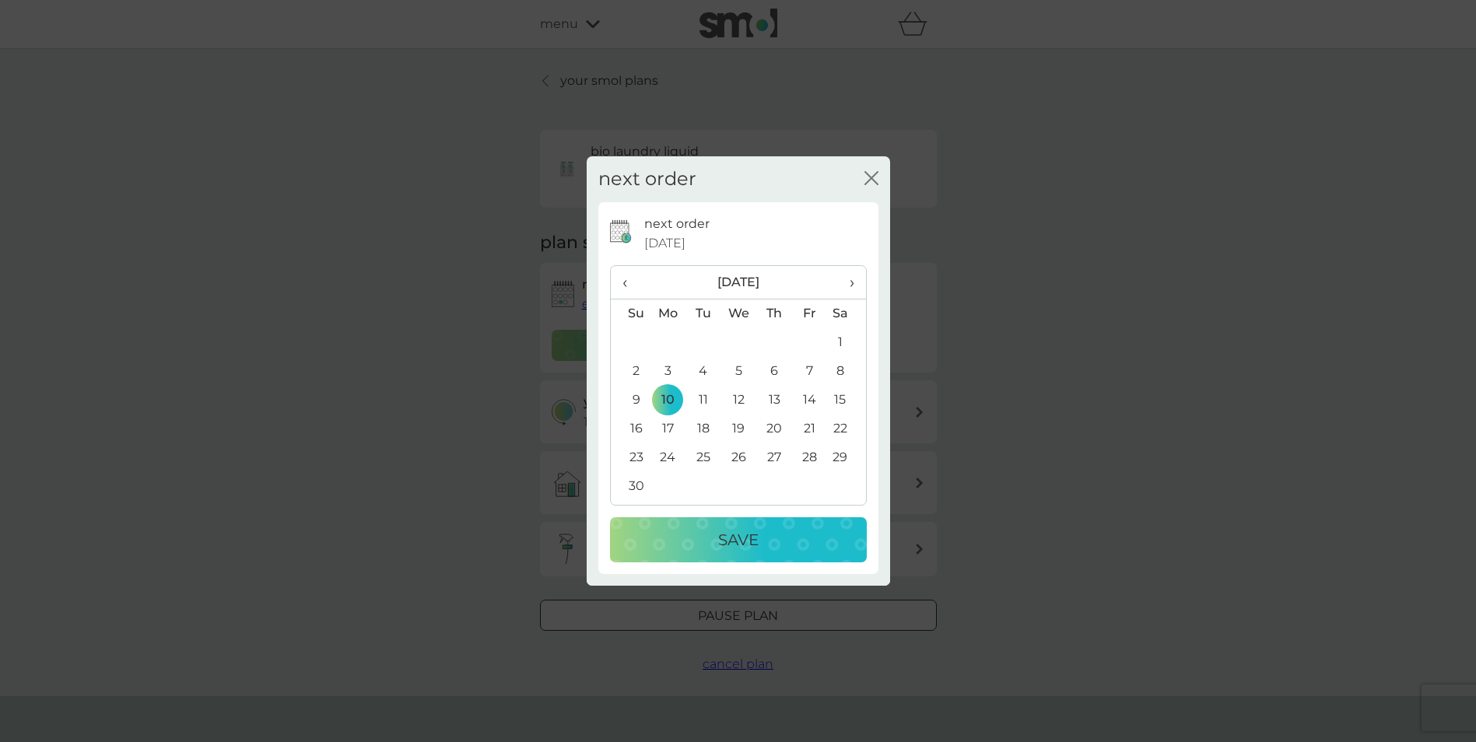
click at [714, 537] on div "Save" at bounding box center [739, 539] width 226 height 25
